Goal: Task Accomplishment & Management: Manage account settings

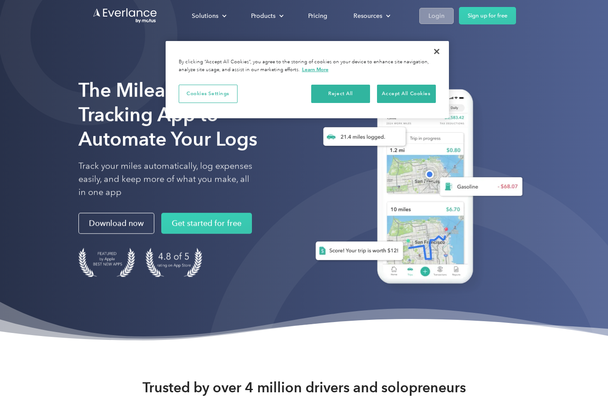
click at [442, 18] on div "Login" at bounding box center [437, 15] width 16 height 11
click at [438, 17] on div "Login" at bounding box center [437, 15] width 16 height 11
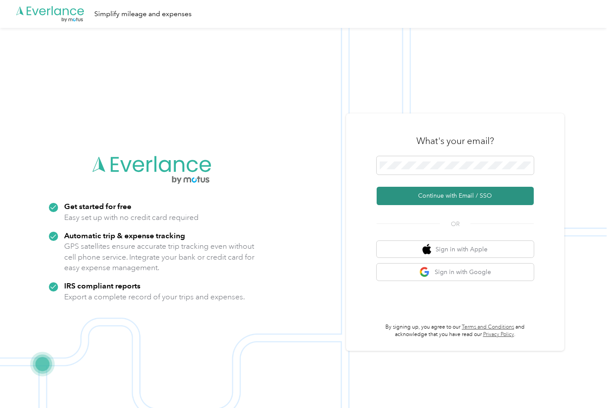
click at [447, 198] on button "Continue with Email / SSO" at bounding box center [454, 196] width 157 height 18
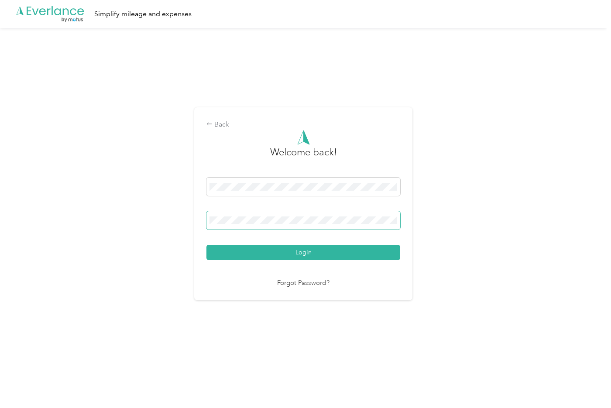
click at [206, 245] on button "Login" at bounding box center [303, 252] width 194 height 15
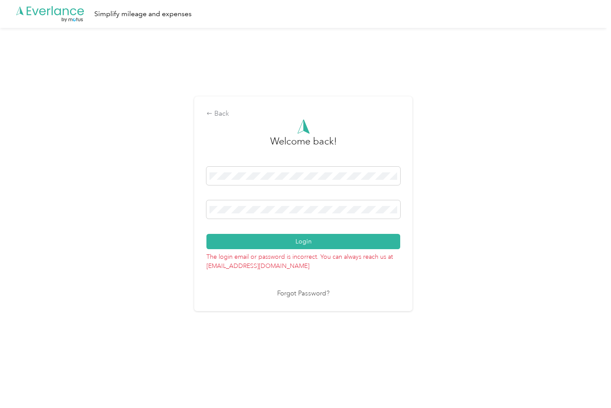
click at [301, 222] on div "Login" at bounding box center [303, 208] width 194 height 82
click at [301, 214] on span at bounding box center [303, 209] width 194 height 18
click at [206, 234] on button "Login" at bounding box center [303, 241] width 194 height 15
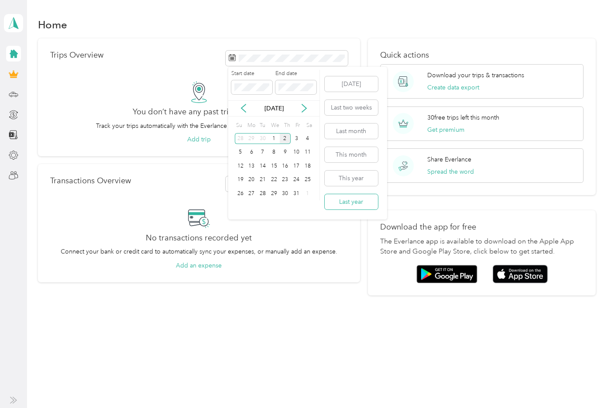
click at [353, 201] on button "Last year" at bounding box center [350, 201] width 53 height 15
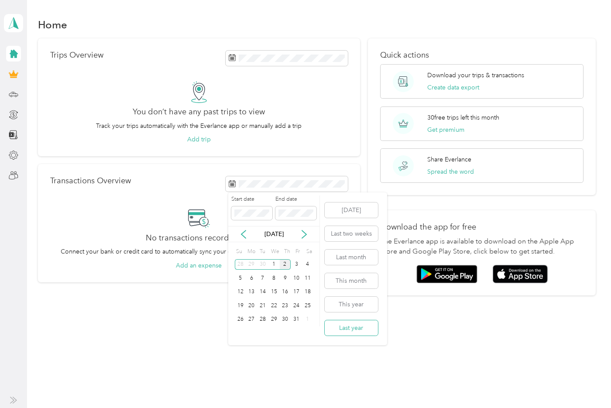
click at [351, 328] on button "Last year" at bounding box center [350, 327] width 53 height 15
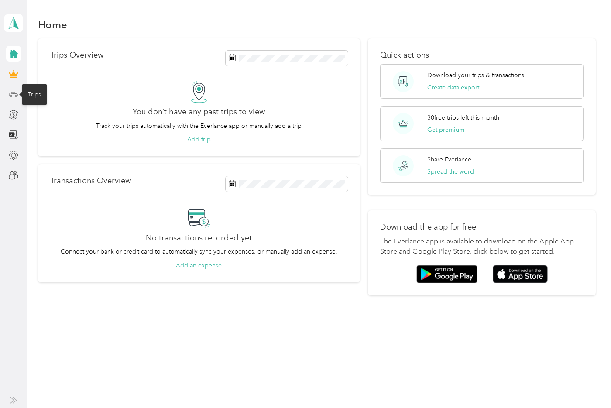
click at [13, 95] on icon at bounding box center [14, 94] width 10 height 10
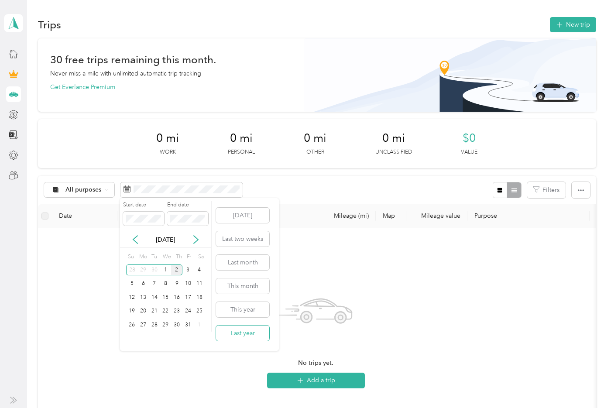
click at [246, 334] on button "Last year" at bounding box center [242, 332] width 53 height 15
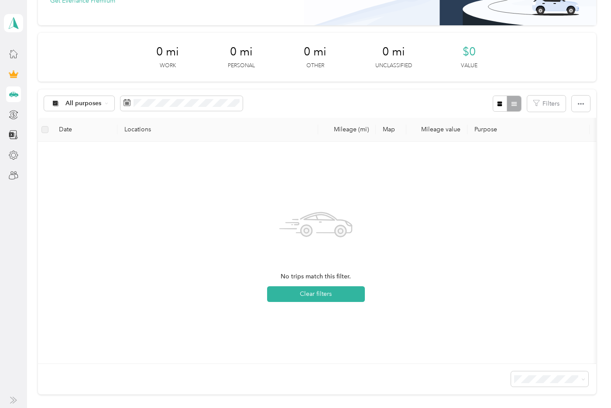
scroll to position [87, 0]
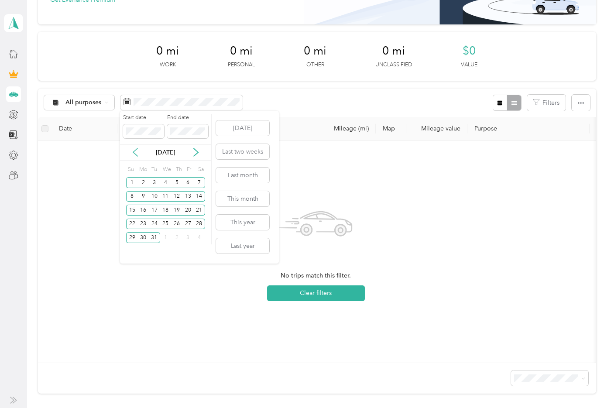
click at [137, 151] on icon at bounding box center [135, 152] width 9 height 9
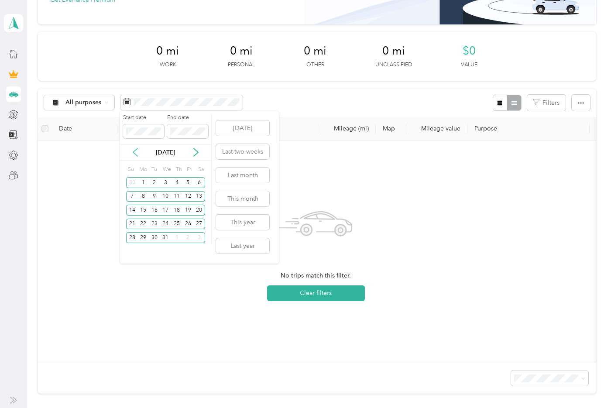
click at [137, 151] on icon at bounding box center [135, 152] width 9 height 9
click at [193, 155] on icon at bounding box center [195, 152] width 9 height 9
click at [140, 210] on div "15" at bounding box center [142, 210] width 11 height 11
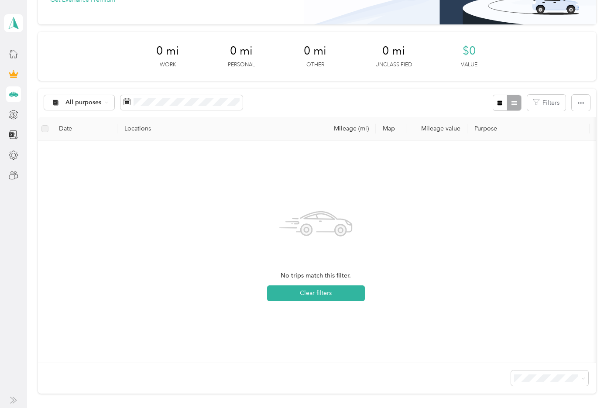
click at [284, 89] on div "All purposes Filters" at bounding box center [317, 103] width 558 height 28
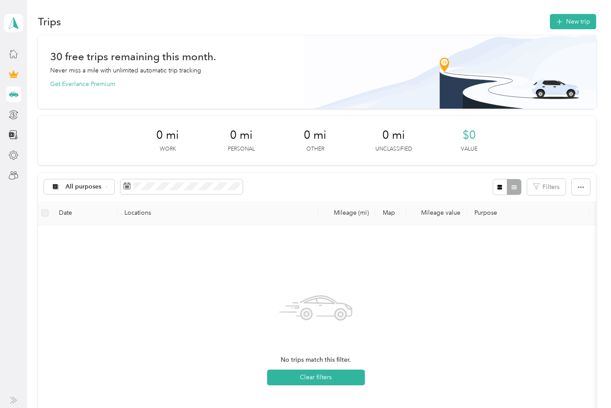
scroll to position [0, 0]
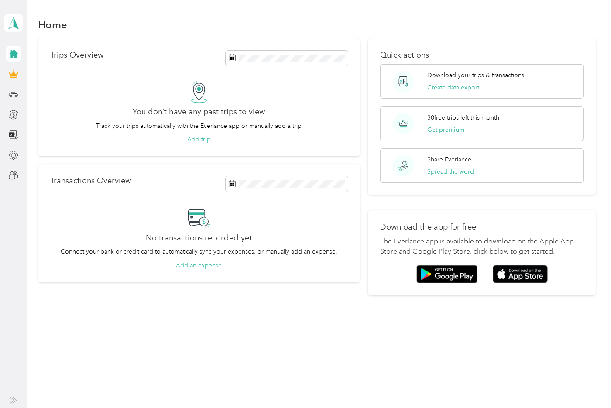
click at [14, 55] on icon at bounding box center [14, 54] width 8 height 8
click at [11, 170] on div at bounding box center [13, 175] width 15 height 16
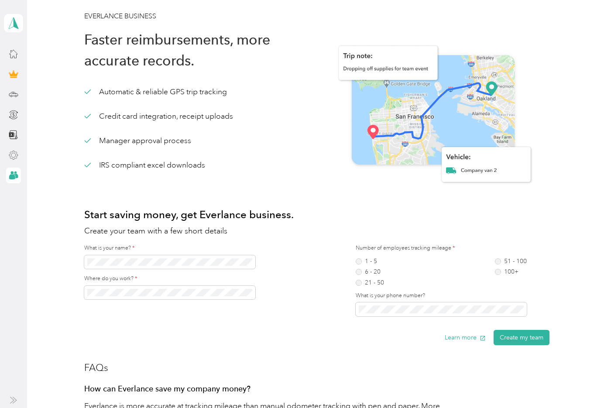
click at [10, 157] on icon at bounding box center [13, 154] width 9 height 9
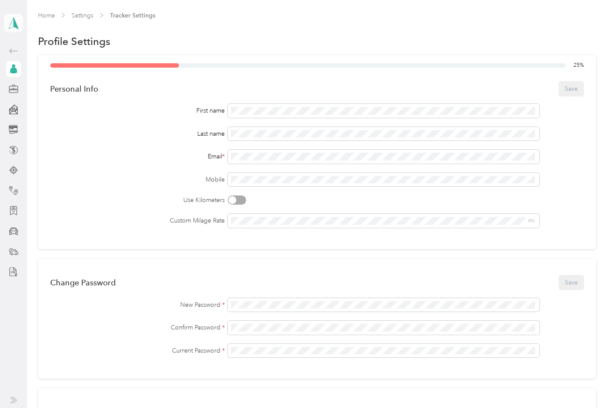
click at [10, 20] on icon at bounding box center [13, 23] width 13 height 12
click at [29, 75] on div "You’re signed in as kyle.legnon@gmail.com Log out" at bounding box center [145, 60] width 282 height 49
click at [14, 23] on polygon at bounding box center [16, 22] width 5 height 11
click at [24, 68] on div "Log out" at bounding box center [29, 71] width 34 height 9
